Goal: Task Accomplishment & Management: Use online tool/utility

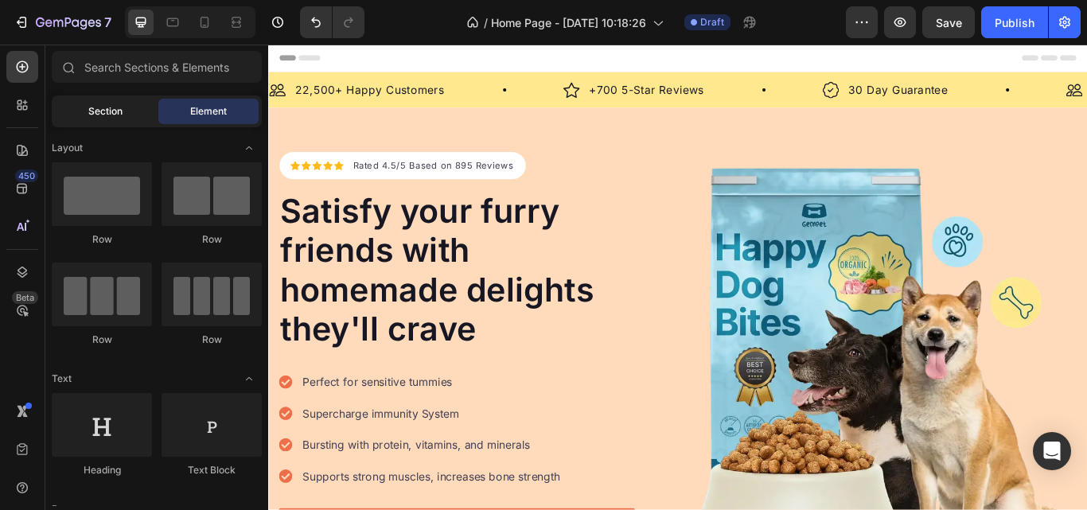
click at [121, 115] on span "Section" at bounding box center [105, 111] width 34 height 14
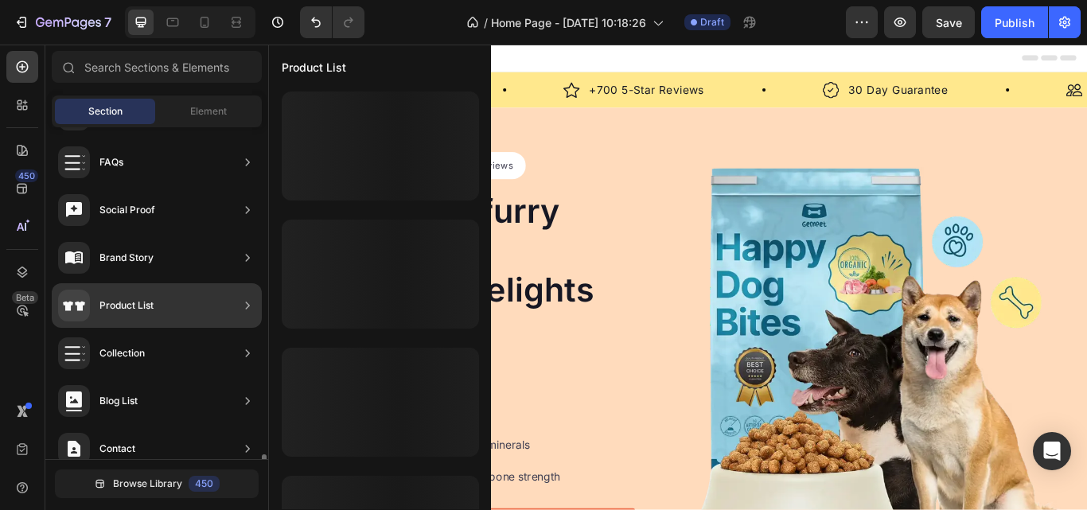
scroll to position [591, 0]
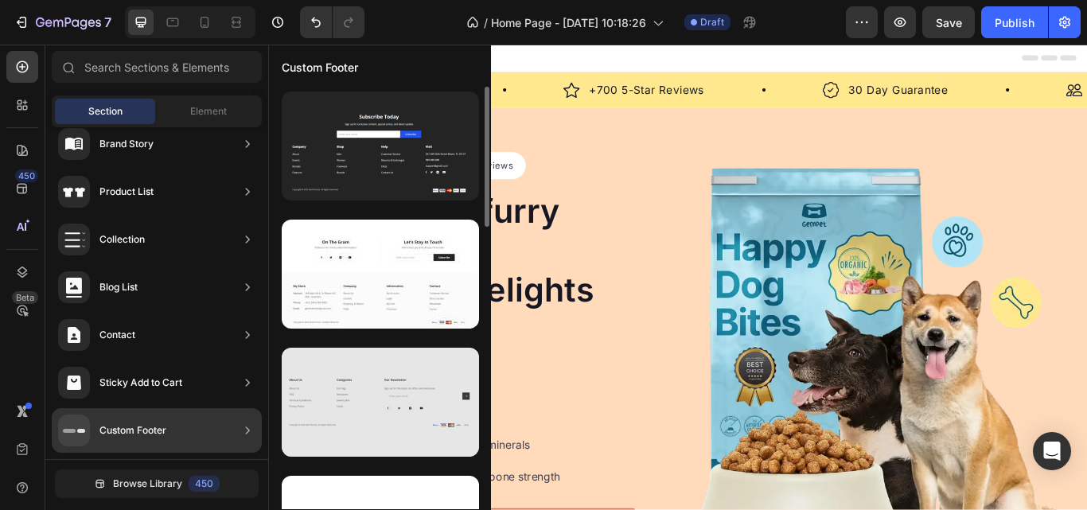
click at [411, 414] on div at bounding box center [380, 402] width 197 height 109
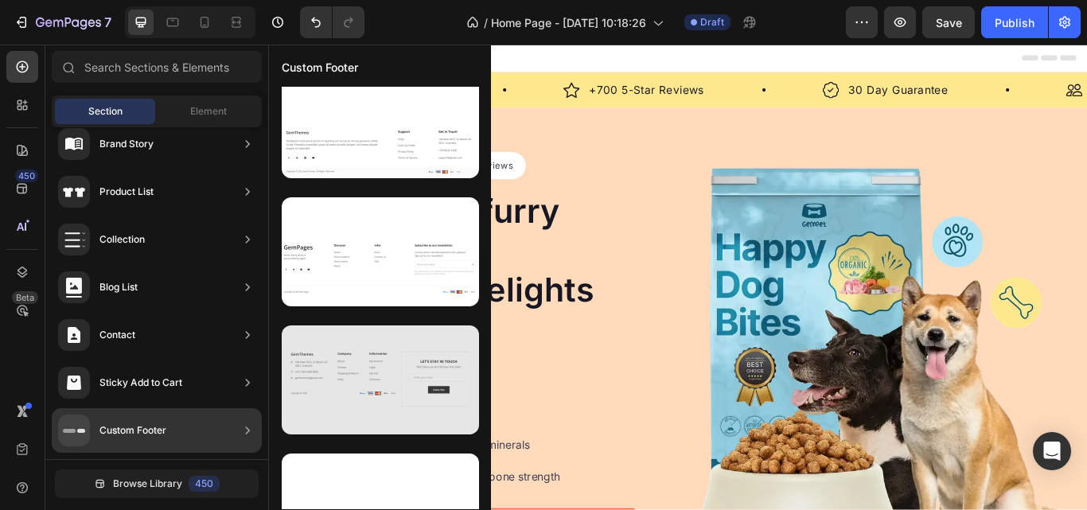
scroll to position [0, 0]
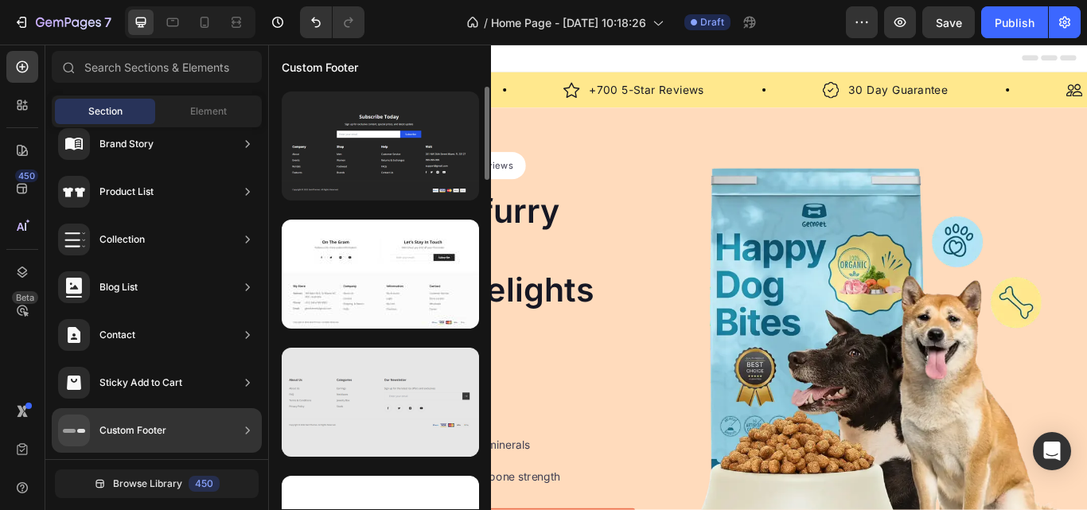
click at [359, 382] on div at bounding box center [380, 402] width 197 height 109
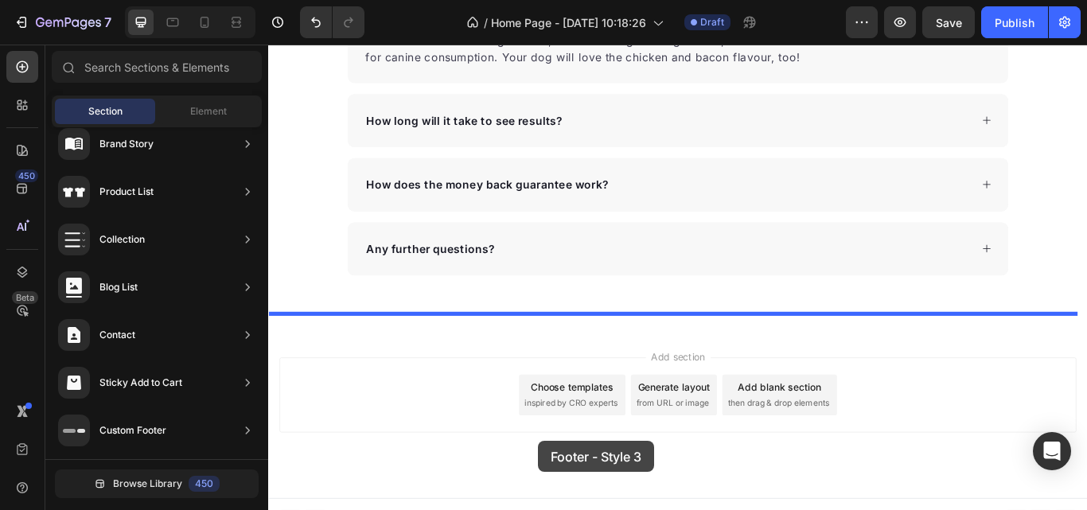
scroll to position [5638, 0]
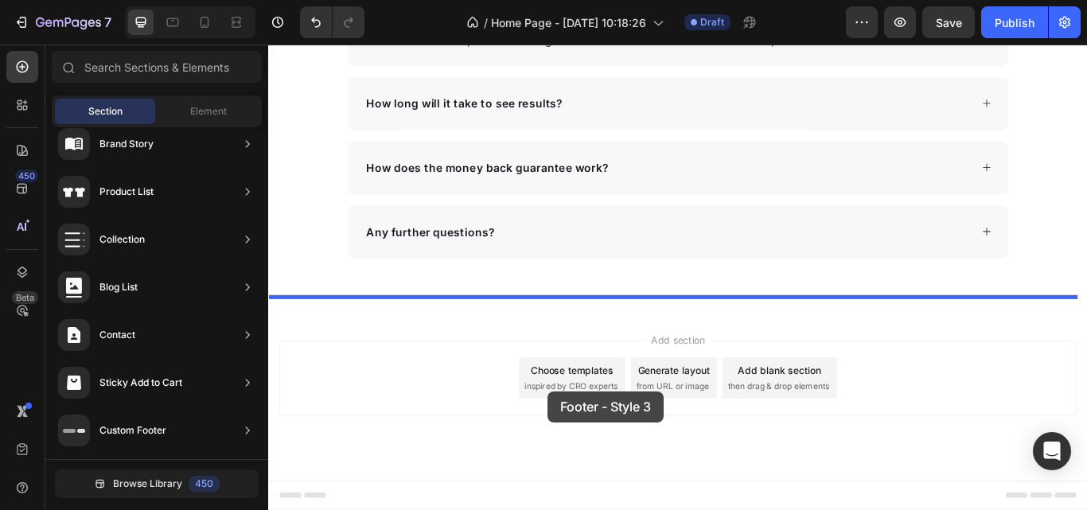
drag, startPoint x: 656, startPoint y: 426, endPoint x: 593, endPoint y: 449, distance: 66.7
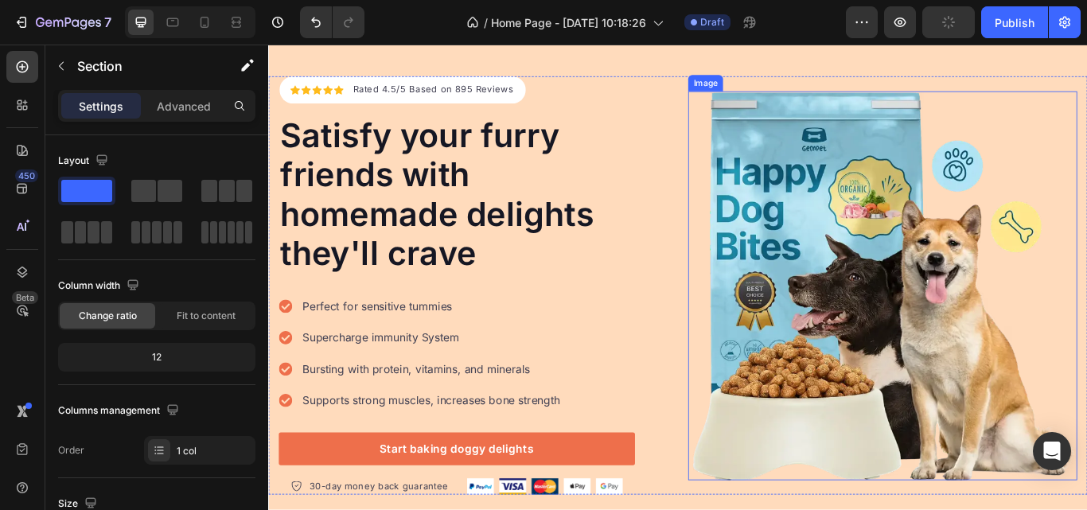
scroll to position [0, 0]
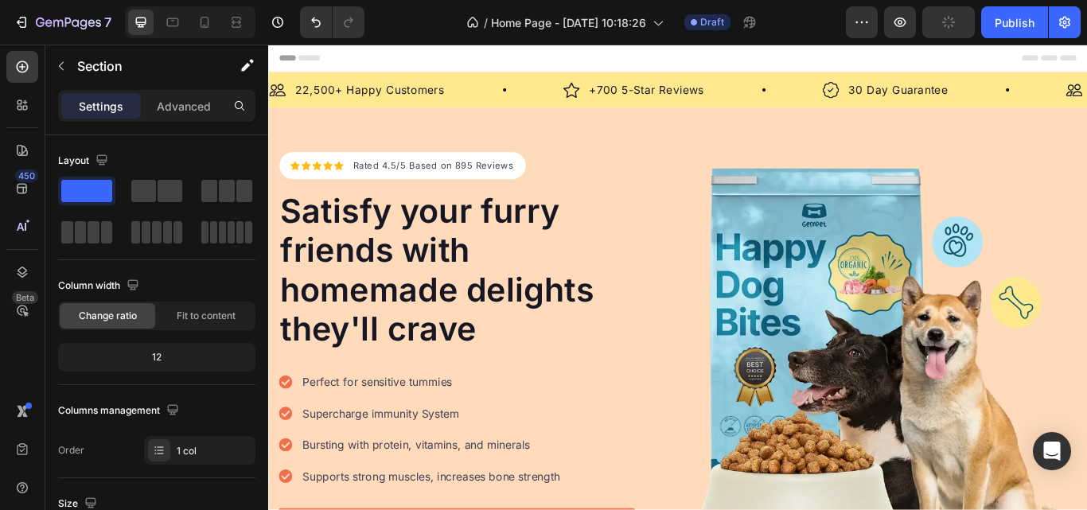
click at [309, 63] on span "Header" at bounding box center [315, 61] width 35 height 16
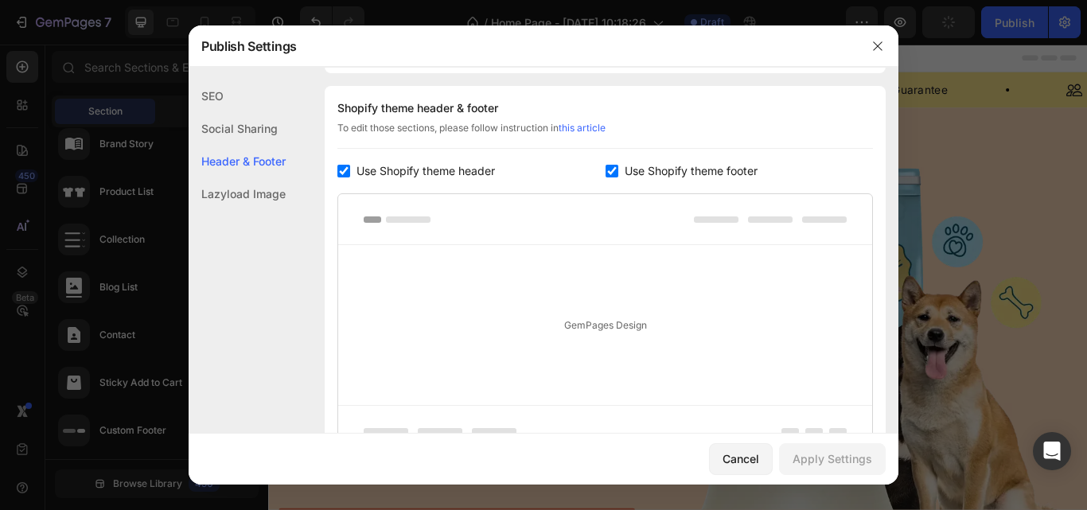
scroll to position [215, 0]
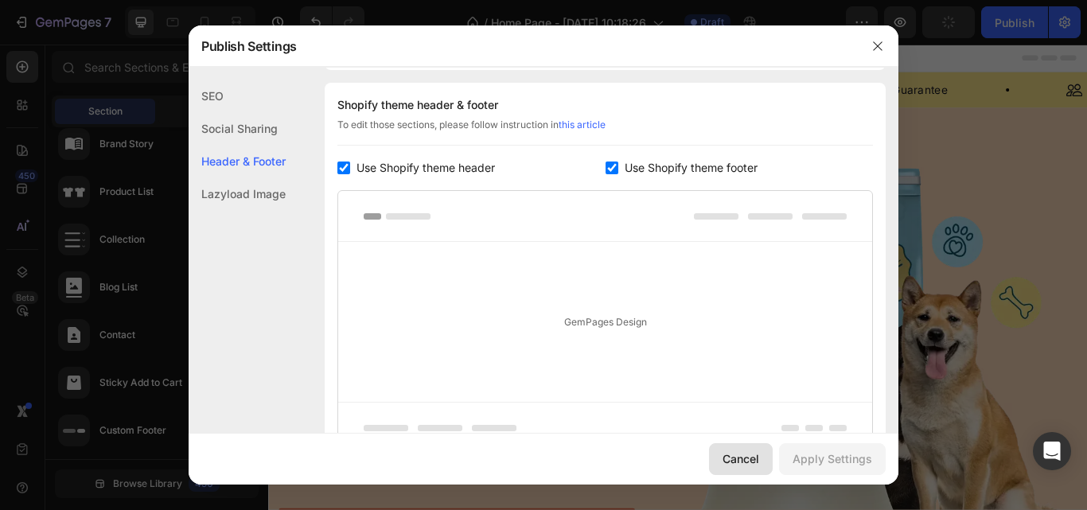
click at [734, 461] on div "Cancel" at bounding box center [740, 458] width 37 height 17
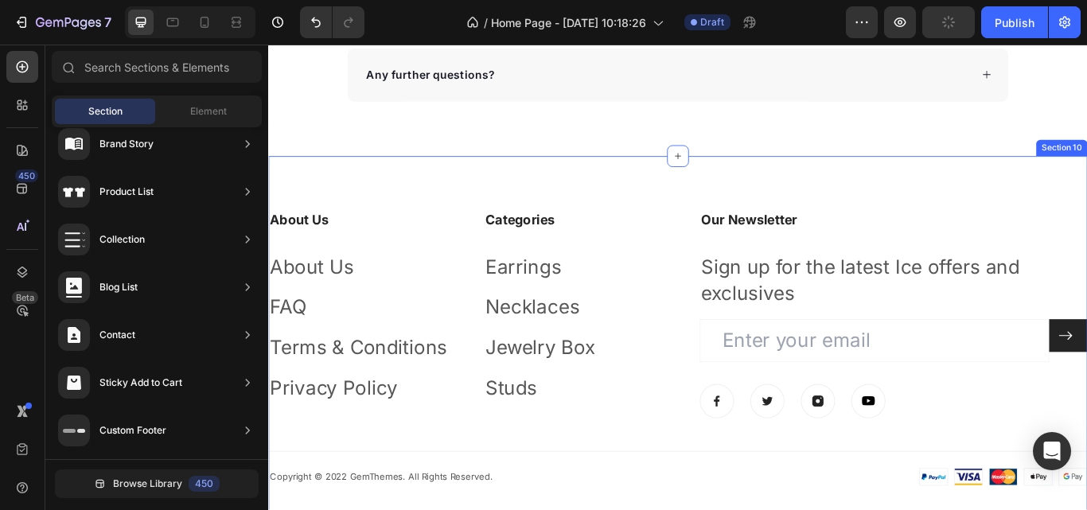
scroll to position [5828, 0]
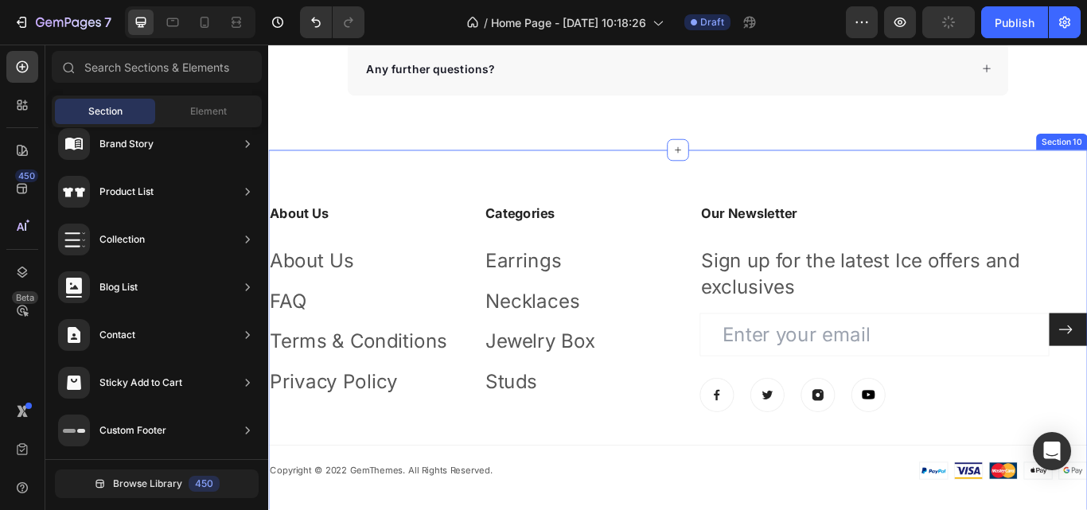
click at [993, 205] on div "About Us Heading About Us Text block FAQ Text block Terms & Conditions Text blo…" at bounding box center [745, 392] width 955 height 448
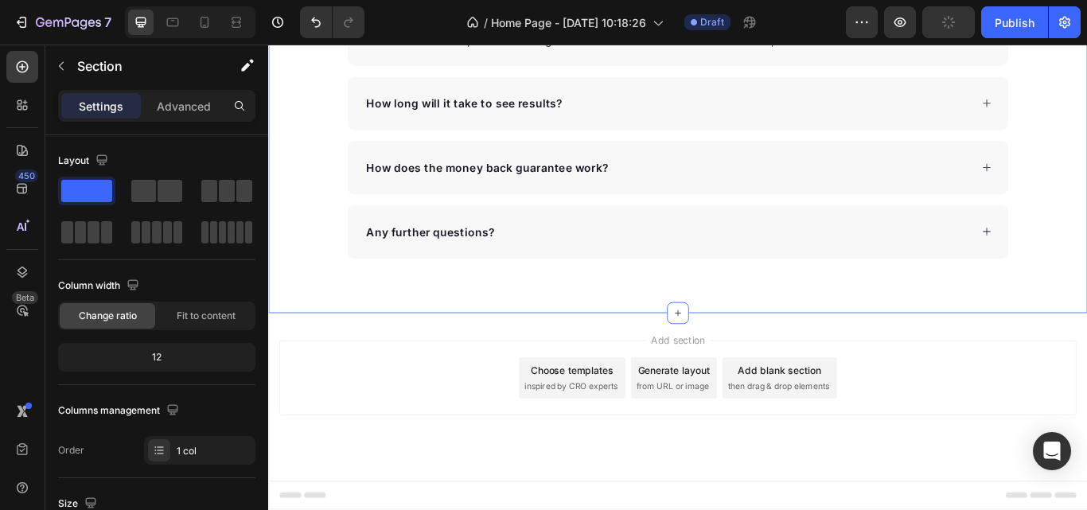
scroll to position [5638, 0]
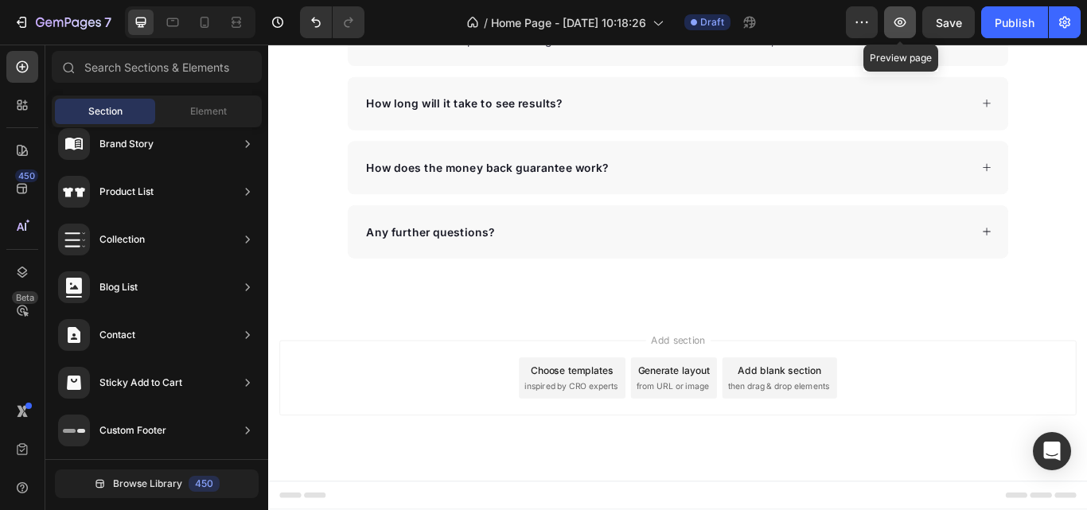
click at [900, 24] on icon "button" at bounding box center [900, 23] width 12 height 10
click at [1012, 21] on div "Publish" at bounding box center [1014, 22] width 40 height 17
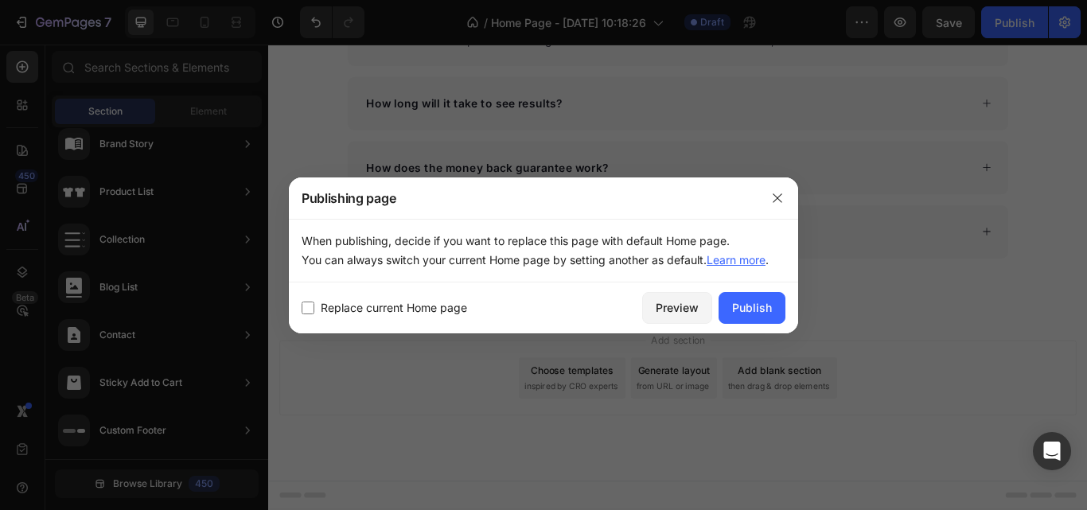
click at [339, 308] on span "Replace current Home page" at bounding box center [394, 307] width 146 height 19
checkbox input "true"
click at [761, 306] on div "Publish" at bounding box center [752, 307] width 40 height 17
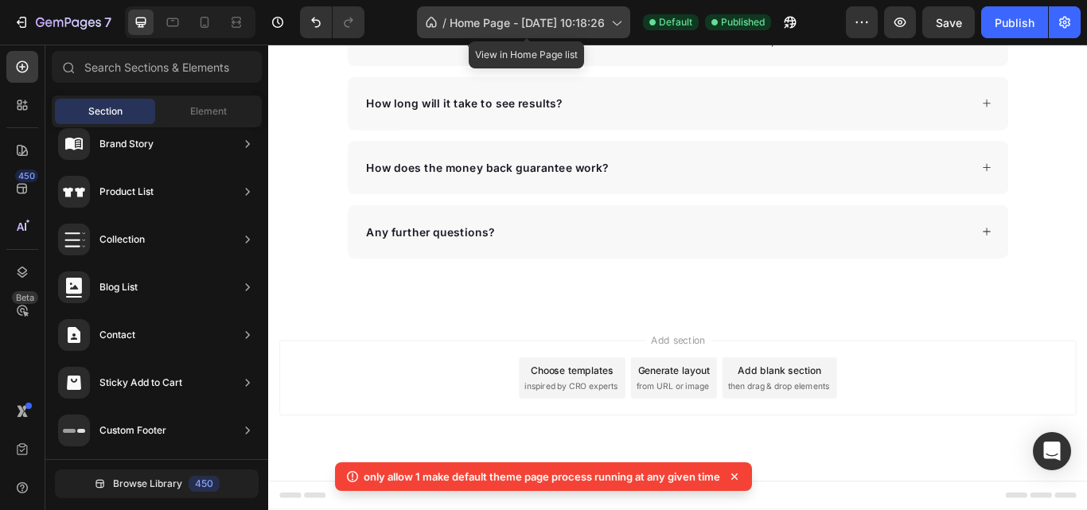
click at [621, 21] on icon at bounding box center [616, 22] width 16 height 16
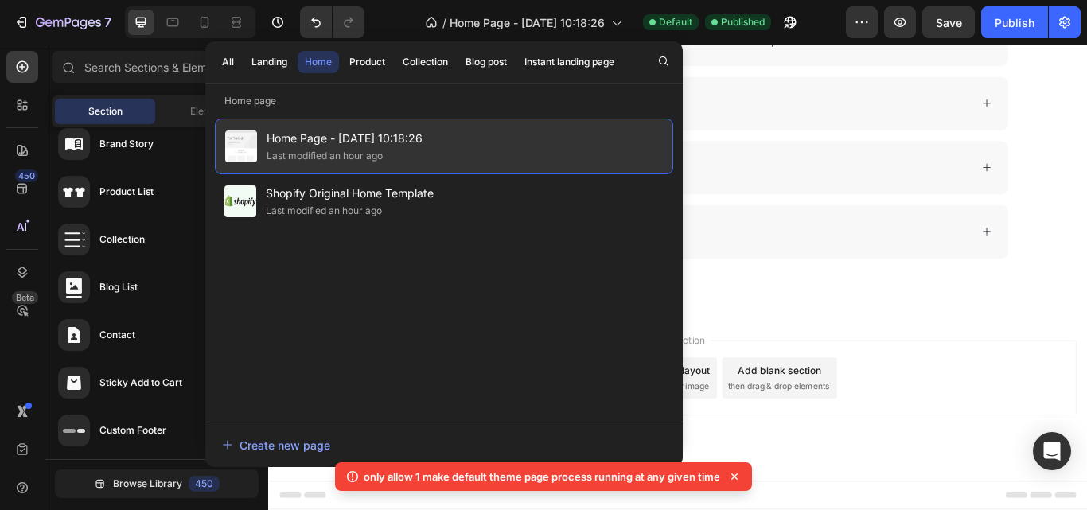
click at [281, 151] on div "Last modified an hour ago" at bounding box center [325, 156] width 116 height 16
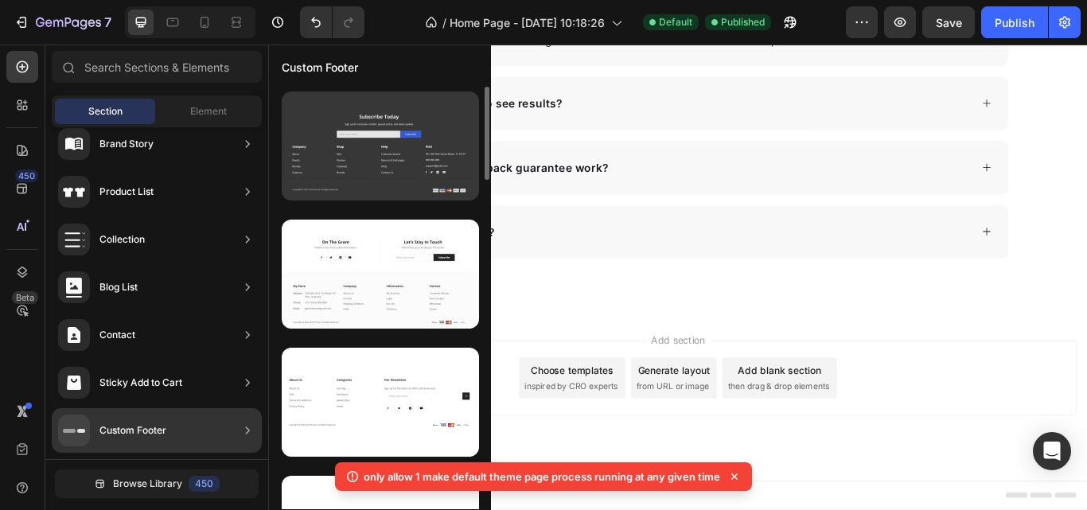
click at [306, 123] on div at bounding box center [380, 145] width 197 height 109
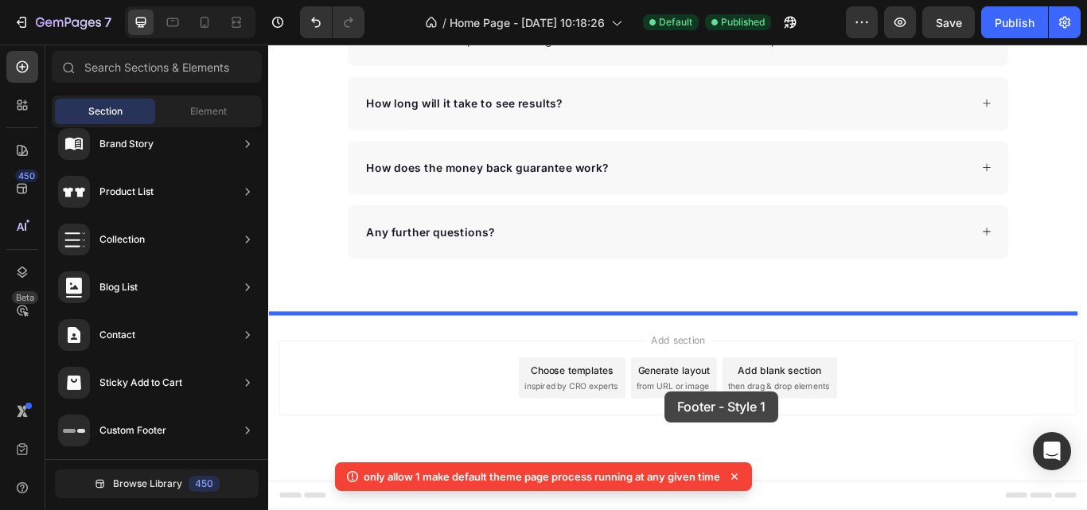
drag, startPoint x: 582, startPoint y: 167, endPoint x: 730, endPoint y: 449, distance: 318.1
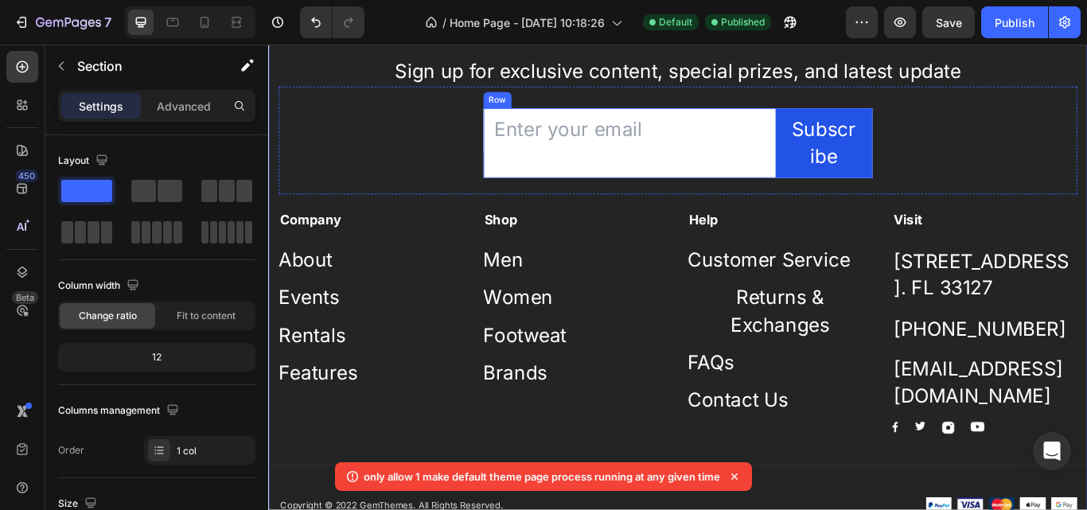
scroll to position [5732, 0]
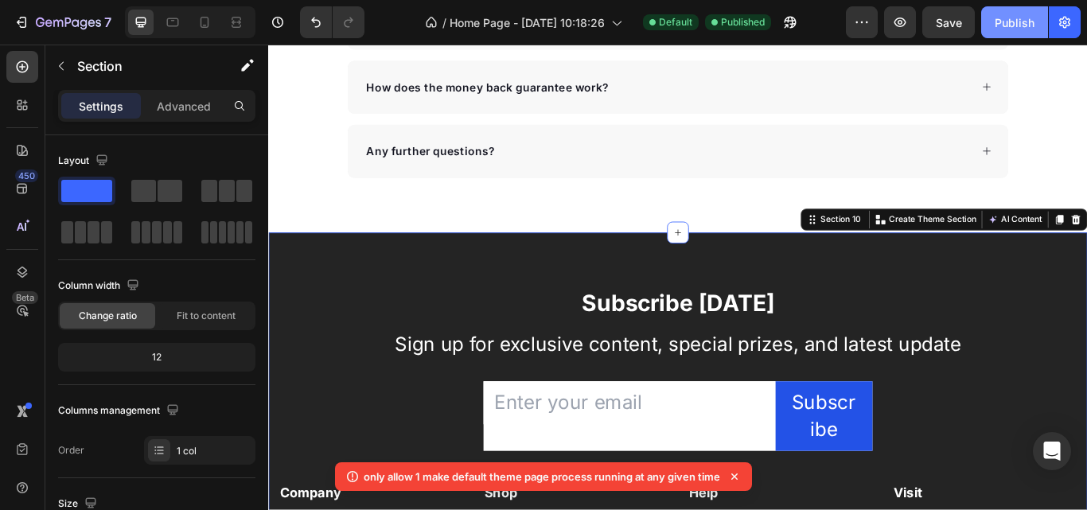
click at [1002, 20] on div "Publish" at bounding box center [1014, 22] width 40 height 17
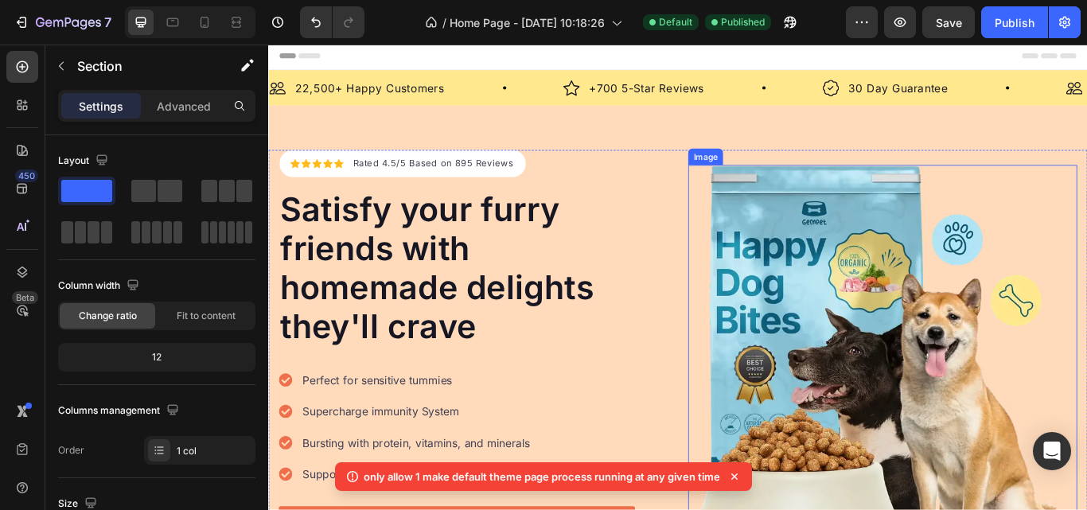
scroll to position [0, 0]
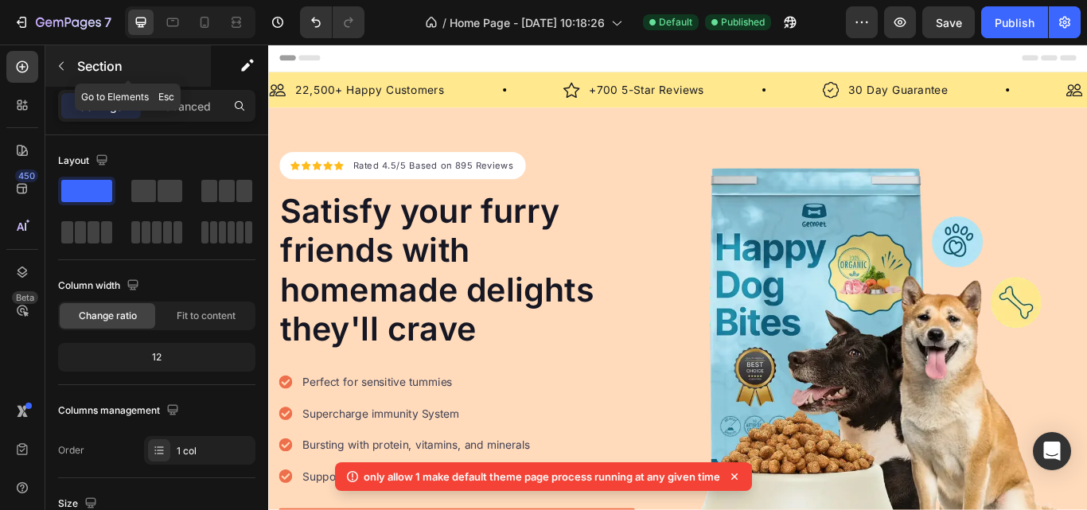
click at [57, 60] on icon "button" at bounding box center [61, 66] width 13 height 13
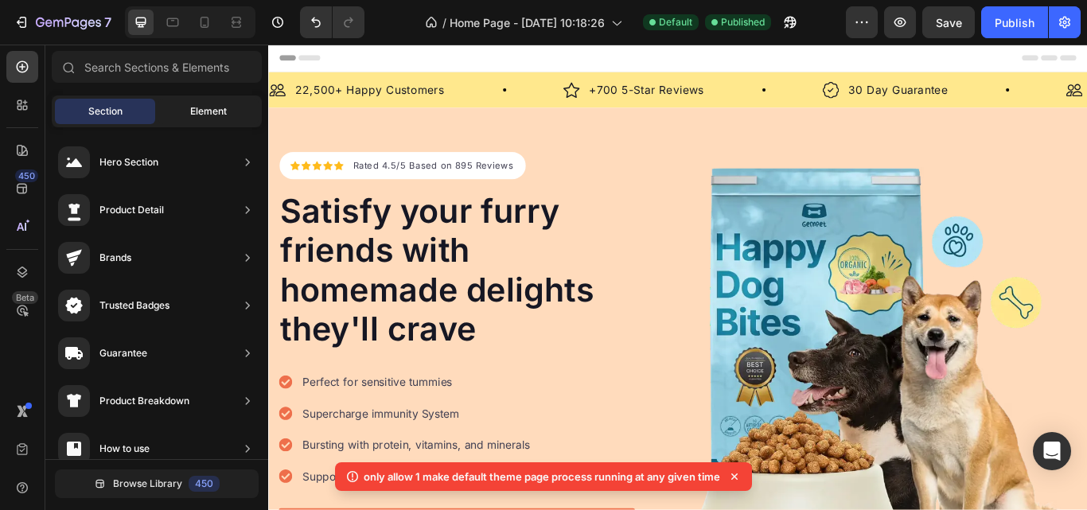
click at [178, 99] on div "Element" at bounding box center [208, 111] width 100 height 25
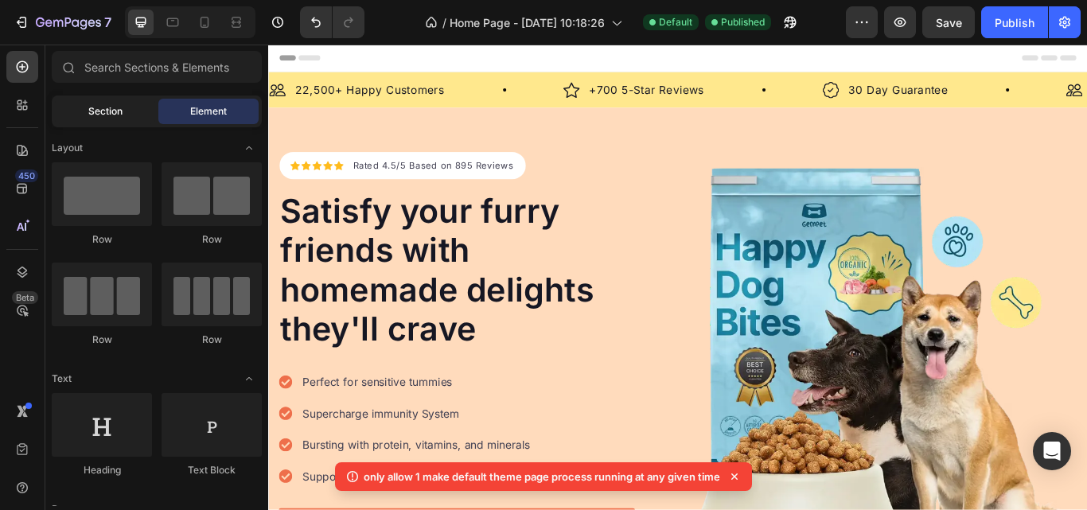
click at [84, 114] on div "Section" at bounding box center [105, 111] width 100 height 25
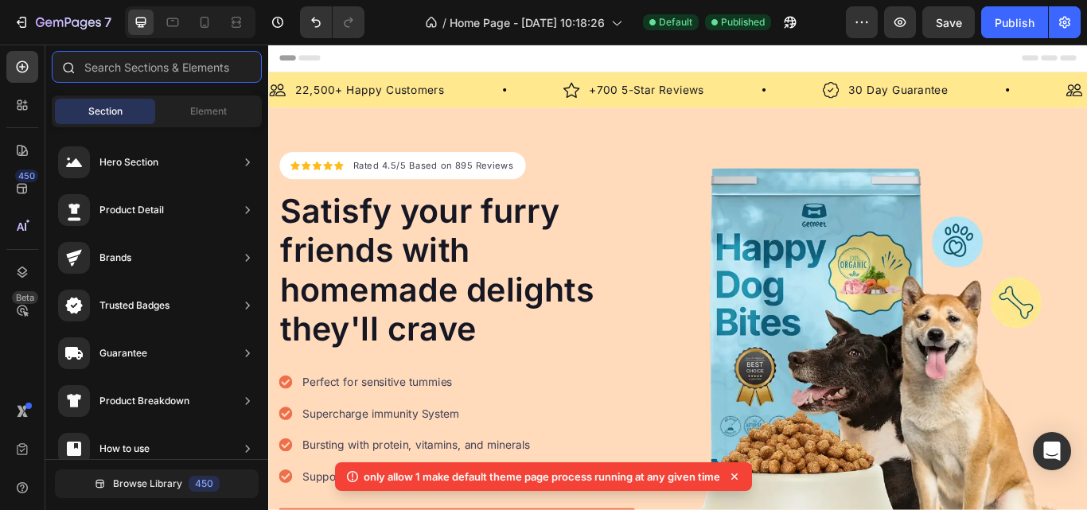
click at [151, 64] on input "text" at bounding box center [157, 67] width 210 height 32
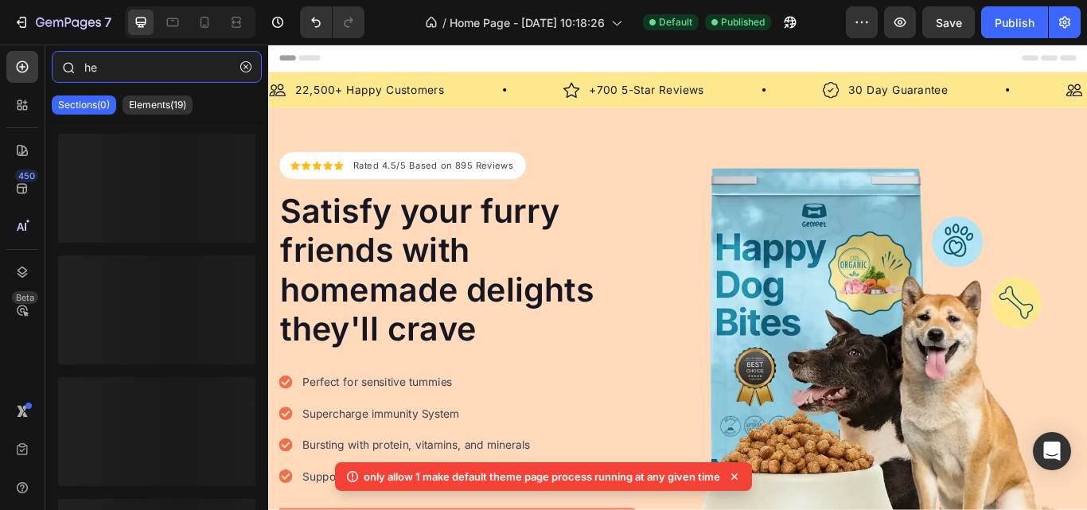
type input "h"
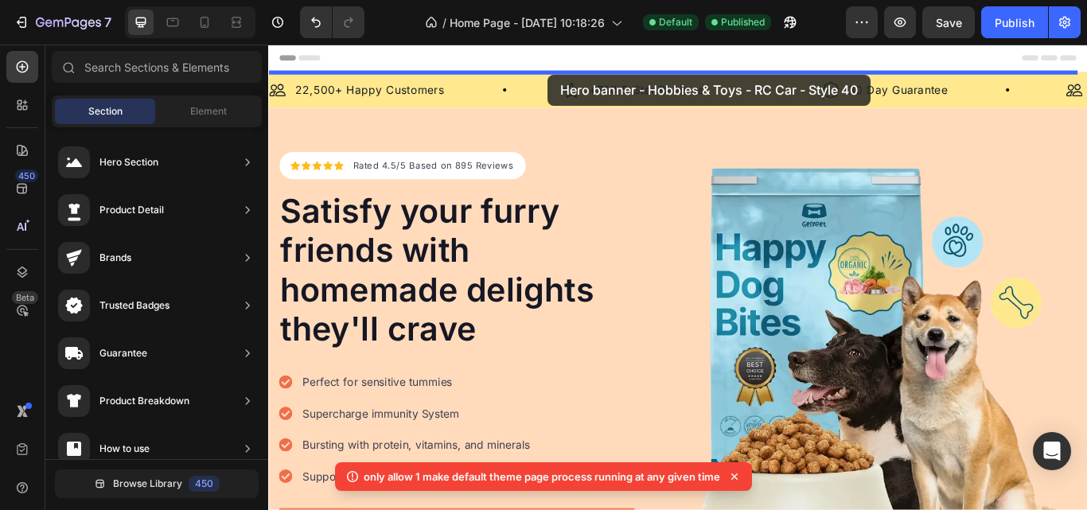
drag, startPoint x: 669, startPoint y: 182, endPoint x: 593, endPoint y: 79, distance: 128.1
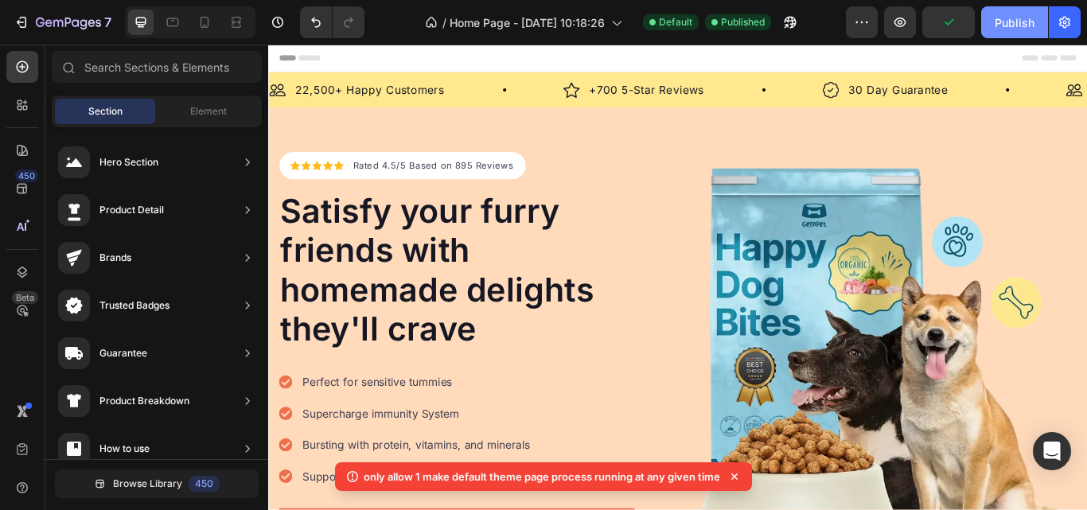
click at [1016, 11] on button "Publish" at bounding box center [1014, 22] width 67 height 32
